Goal: Information Seeking & Learning: Learn about a topic

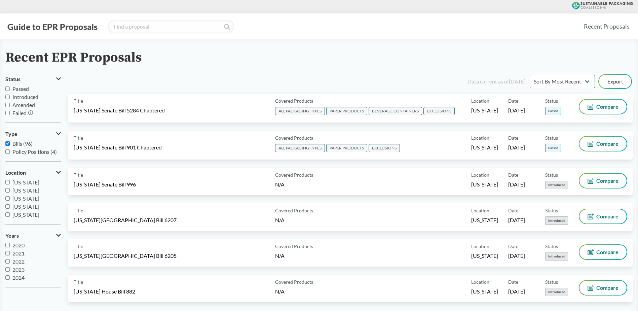
click at [7, 86] on label "Passed" at bounding box center [33, 89] width 56 height 8
click at [7, 86] on input "Passed" at bounding box center [7, 88] width 4 height 4
checkbox input "true"
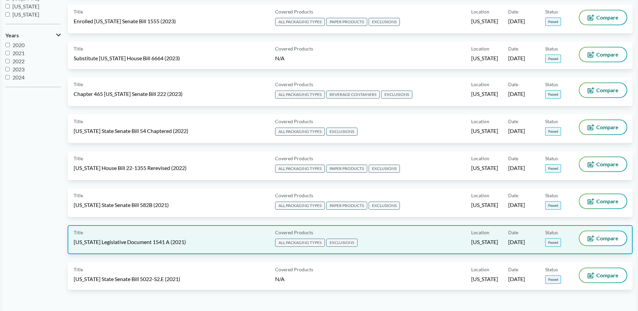
scroll to position [269, 0]
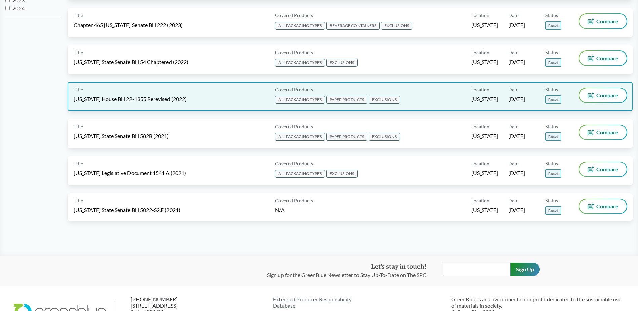
click at [122, 101] on span "[US_STATE] House Bill 22-1355 Rerevised (2022)" at bounding box center [130, 98] width 113 height 7
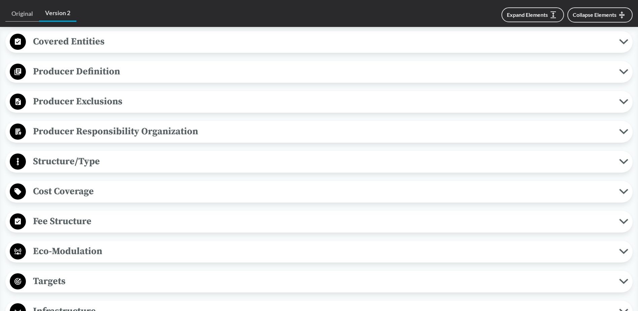
scroll to position [337, 0]
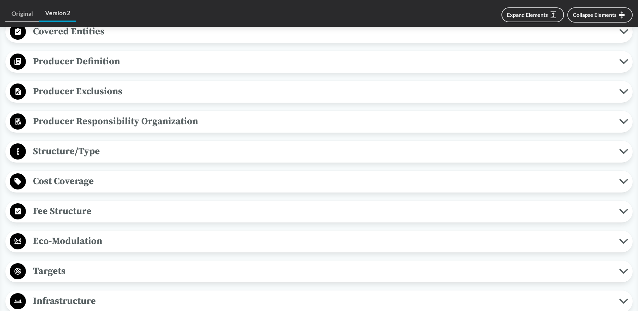
drag, startPoint x: 68, startPoint y: 243, endPoint x: 65, endPoint y: 280, distance: 36.8
click at [68, 238] on span "Eco-Modulation" at bounding box center [323, 241] width 594 height 15
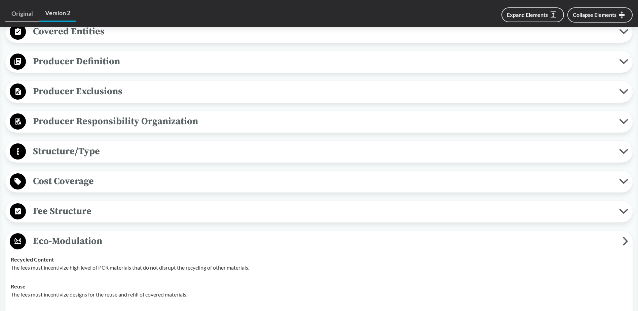
click at [56, 149] on span "Structure/Type" at bounding box center [323, 151] width 594 height 15
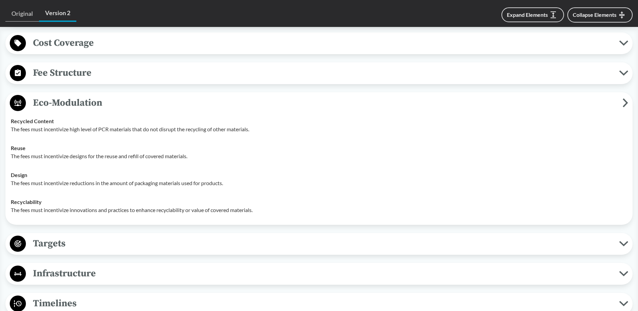
scroll to position [606, 0]
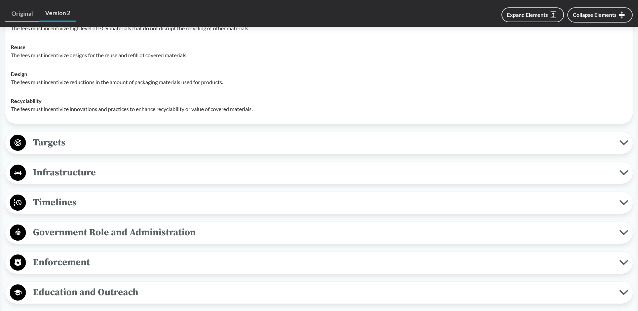
click at [42, 193] on div "Timelines Deadline to Register Producers must establish a non-profit organizati…" at bounding box center [319, 203] width 628 height 22
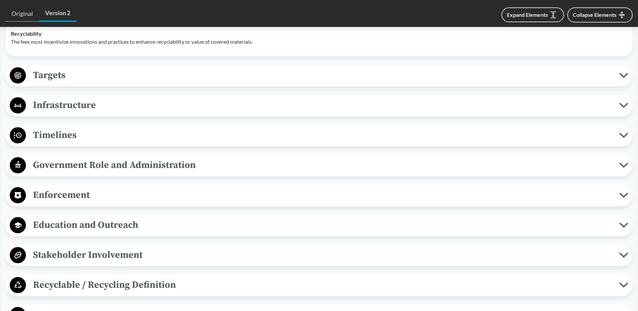
click at [45, 134] on span "Timelines" at bounding box center [323, 135] width 594 height 15
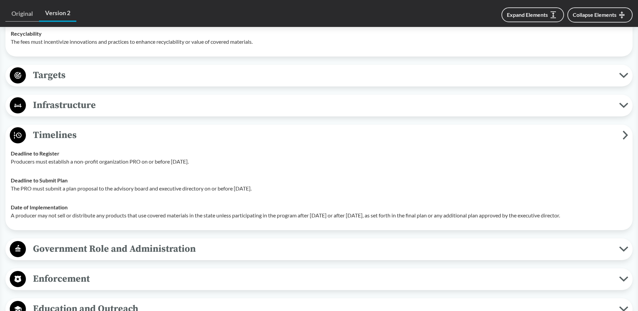
scroll to position [740, 0]
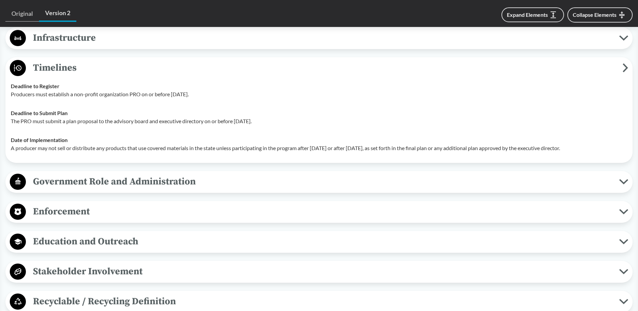
click at [61, 206] on span "Enforcement" at bounding box center [323, 211] width 594 height 15
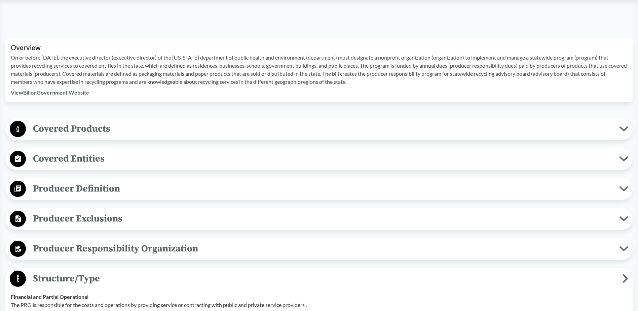
scroll to position [168, 0]
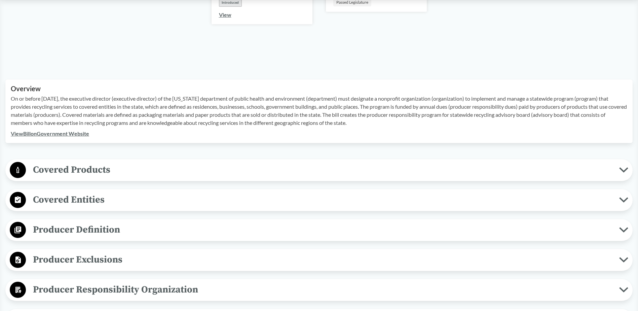
click at [61, 163] on span "Covered Products" at bounding box center [323, 169] width 594 height 15
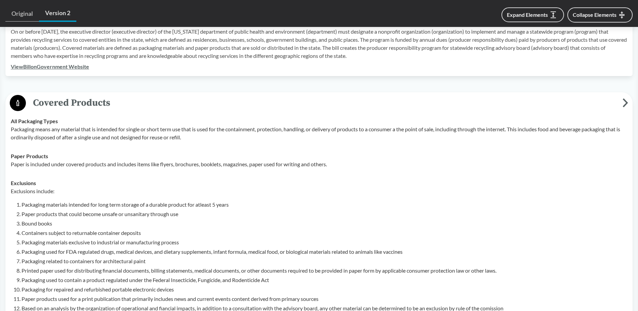
scroll to position [303, 0]
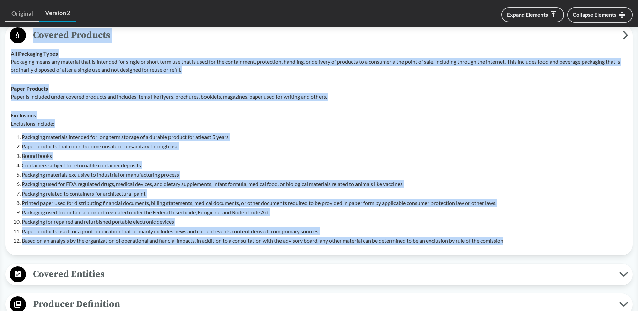
drag, startPoint x: 516, startPoint y: 241, endPoint x: 36, endPoint y: 38, distance: 521.3
click at [36, 38] on div "Covered Products All Packaging Types Packaging means any material that is inten…" at bounding box center [319, 140] width 628 height 231
copy div "Covered Products All Packaging Types Packaging means any material that is inten…"
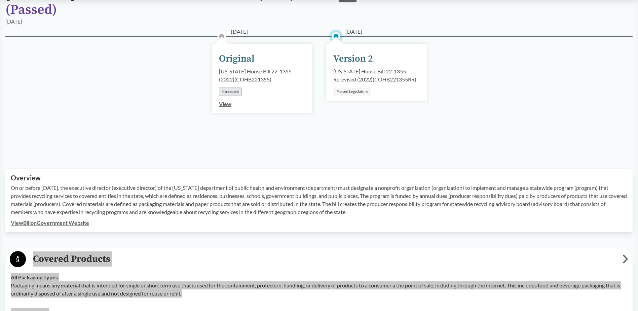
scroll to position [135, 0]
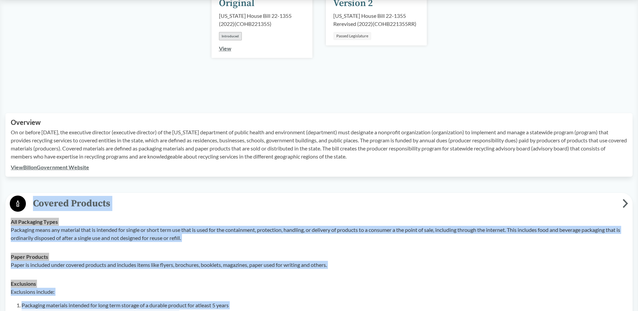
click at [69, 166] on link "View Bill on Government Website" at bounding box center [50, 167] width 78 height 6
